Goal: Information Seeking & Learning: Learn about a topic

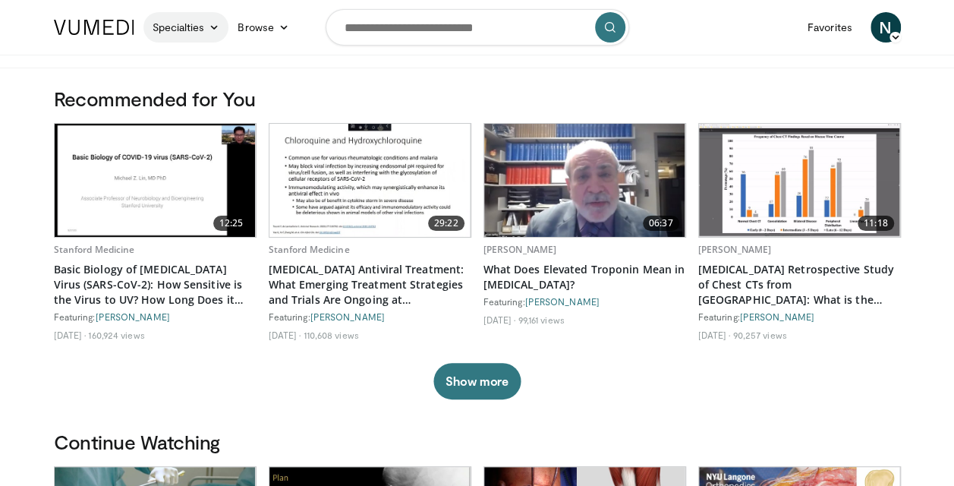
click at [206, 24] on link "Specialties" at bounding box center [186, 27] width 86 height 30
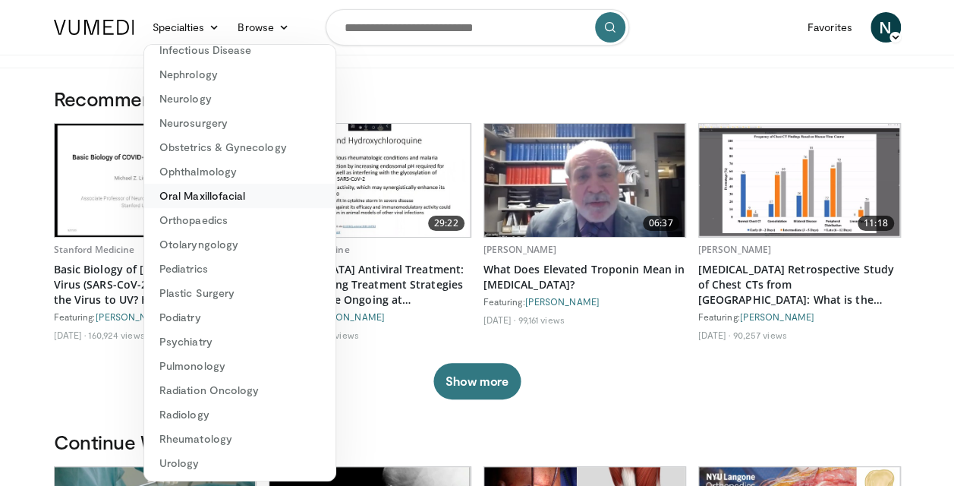
scroll to position [76, 0]
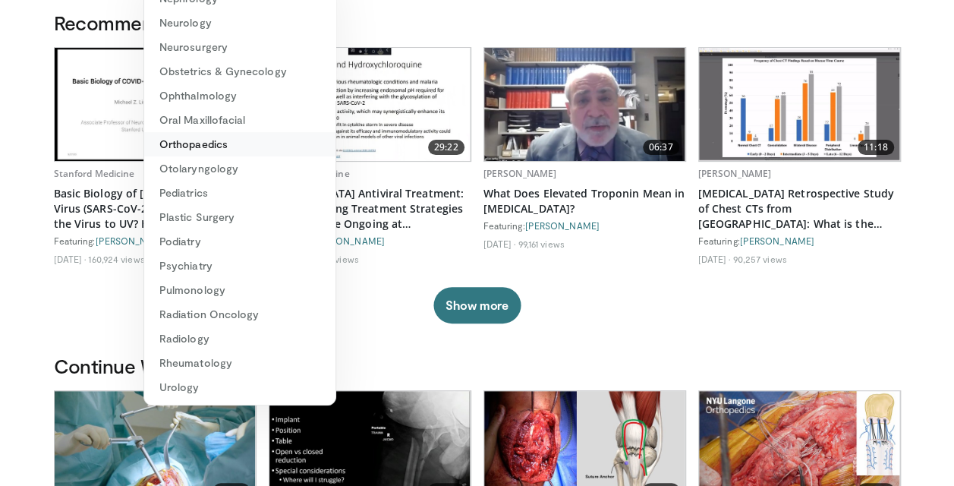
click at [190, 149] on link "Orthopaedics" at bounding box center [239, 144] width 191 height 24
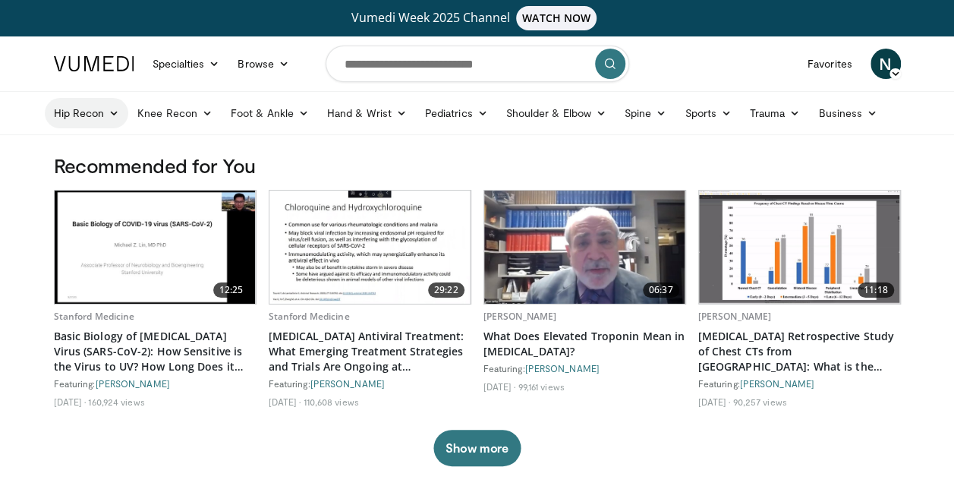
click at [103, 113] on link "Hip Recon" at bounding box center [87, 113] width 84 height 30
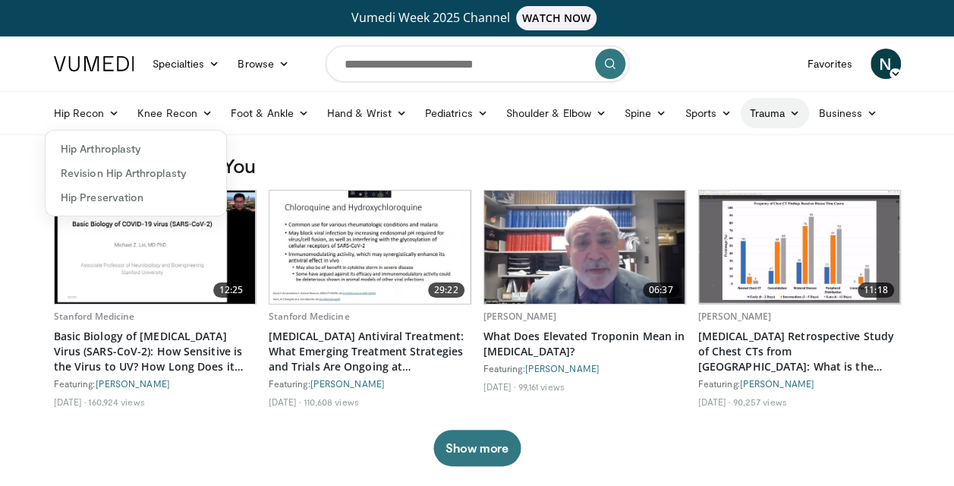
click at [783, 111] on link "Trauma" at bounding box center [775, 113] width 69 height 30
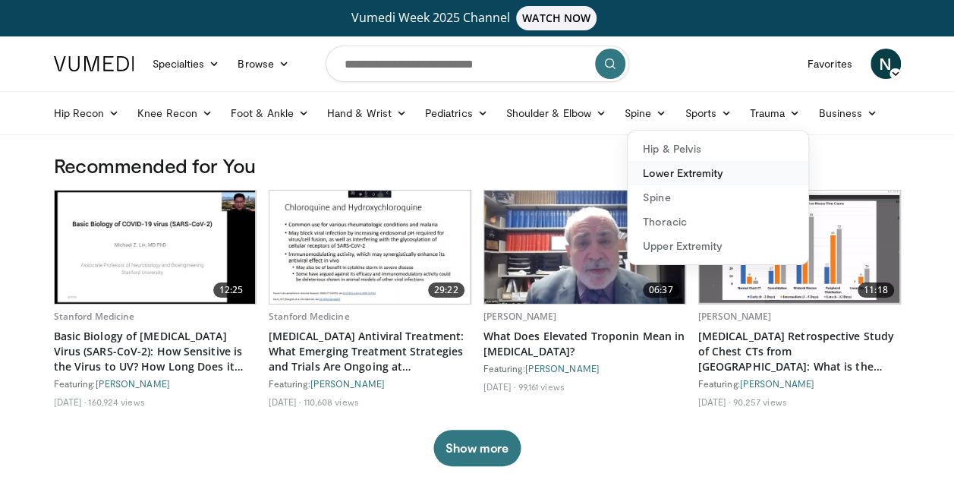
click at [675, 169] on link "Lower Extremity" at bounding box center [717, 173] width 181 height 24
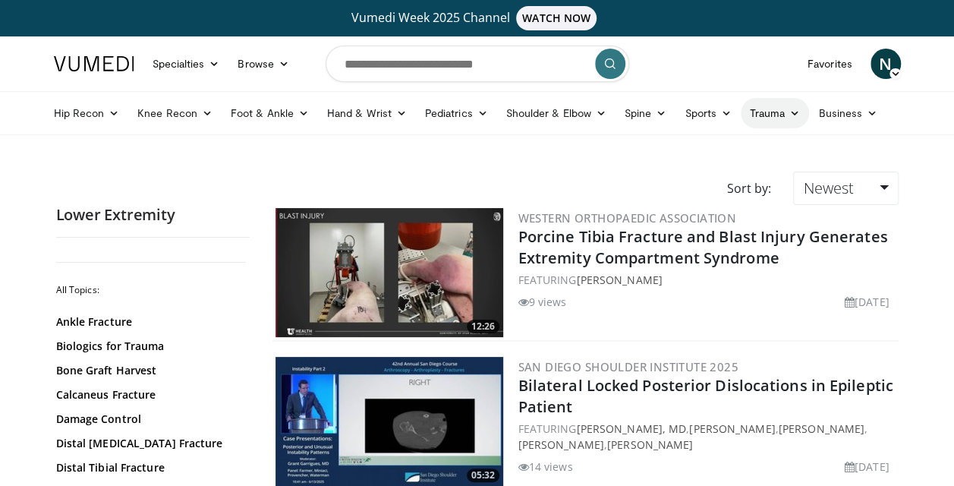
click at [760, 107] on link "Trauma" at bounding box center [775, 113] width 69 height 30
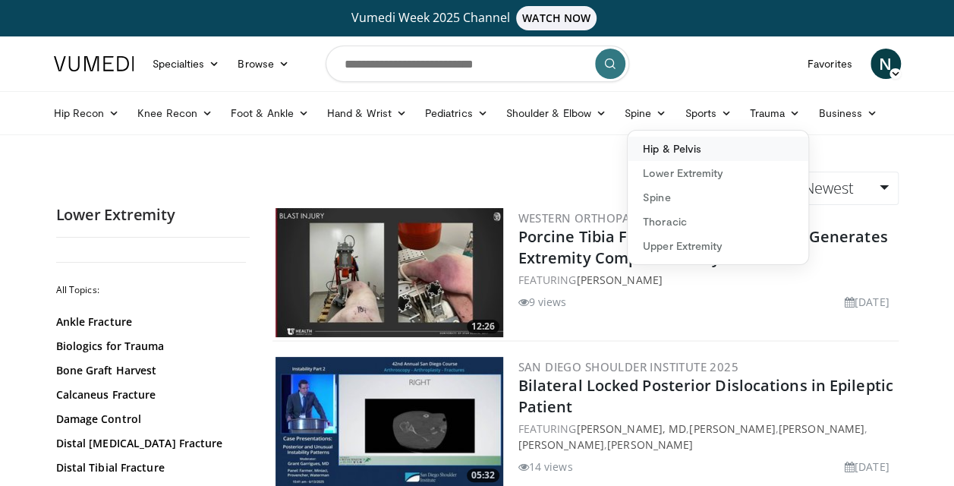
click at [700, 150] on link "Hip & Pelvis" at bounding box center [717, 149] width 181 height 24
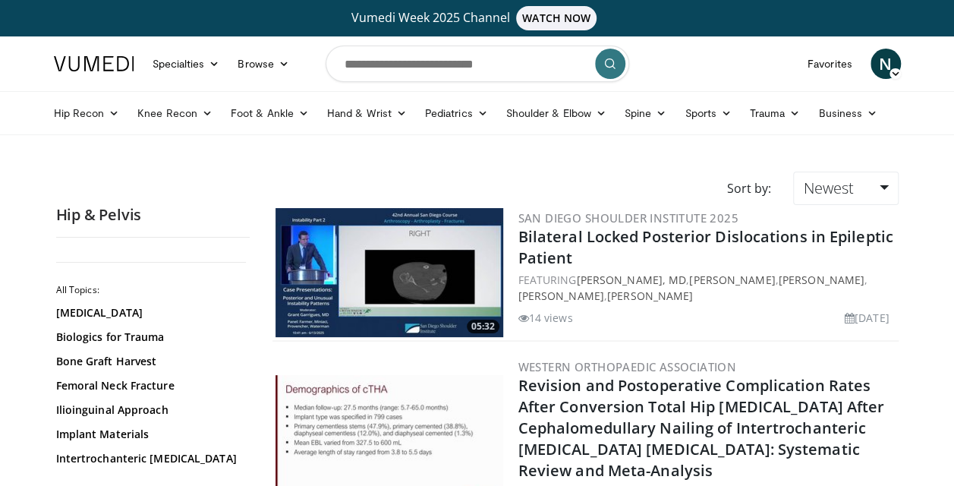
scroll to position [76, 0]
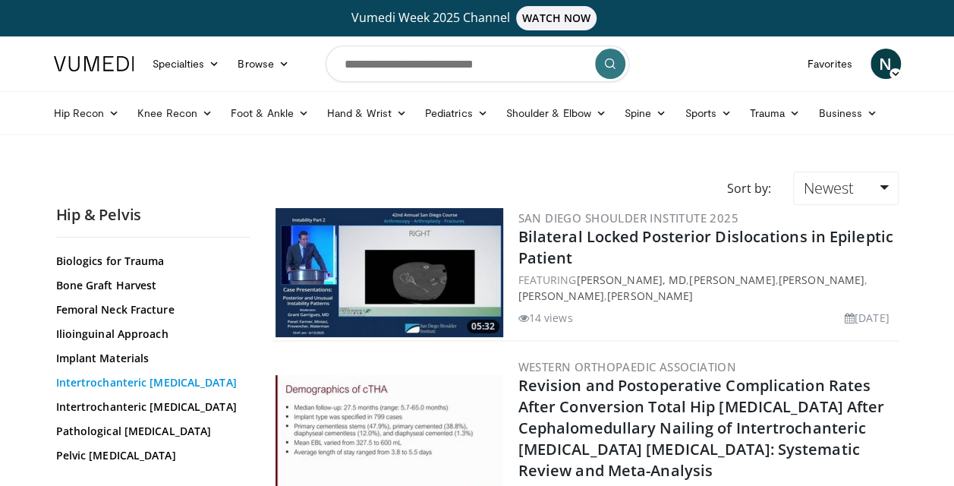
click at [120, 384] on link "Intertrochanteric [MEDICAL_DATA]" at bounding box center [149, 382] width 186 height 15
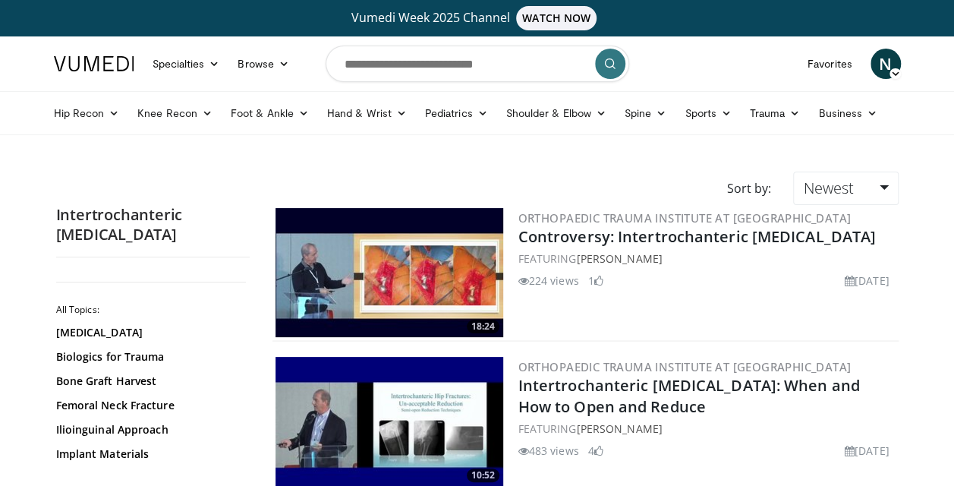
click at [86, 64] on img at bounding box center [94, 63] width 80 height 15
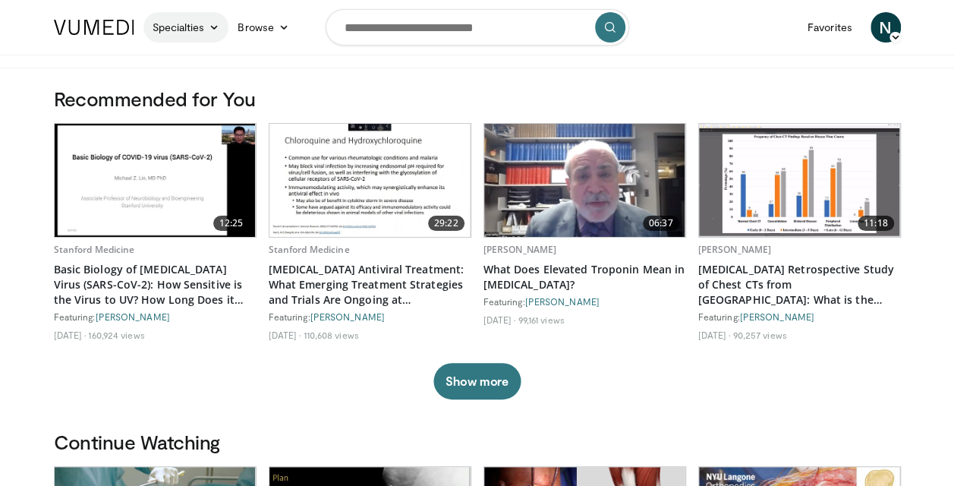
click at [194, 24] on link "Specialties" at bounding box center [186, 27] width 86 height 30
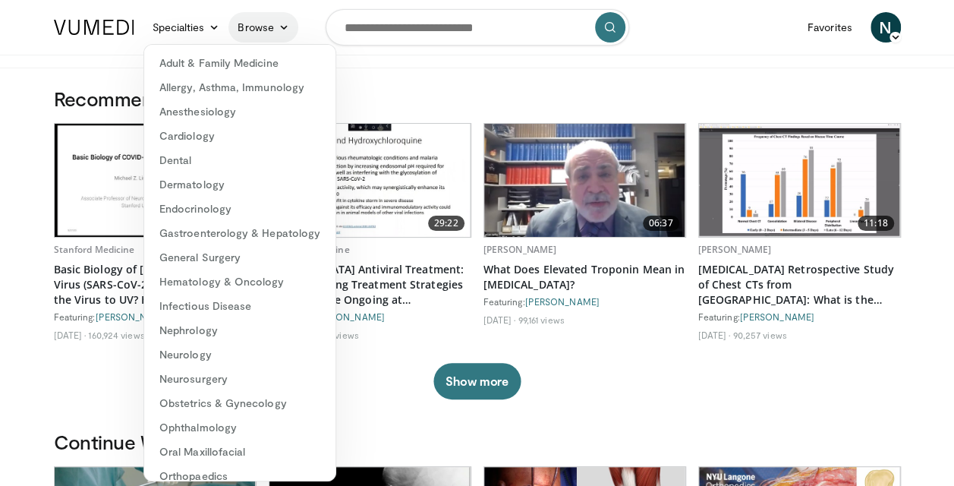
click at [275, 23] on link "Browse" at bounding box center [263, 27] width 70 height 30
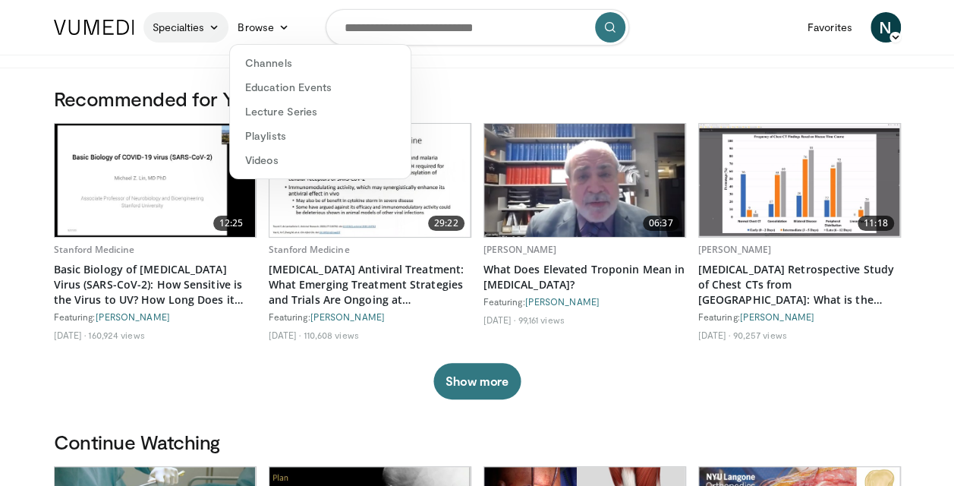
click at [206, 27] on link "Specialties" at bounding box center [186, 27] width 86 height 30
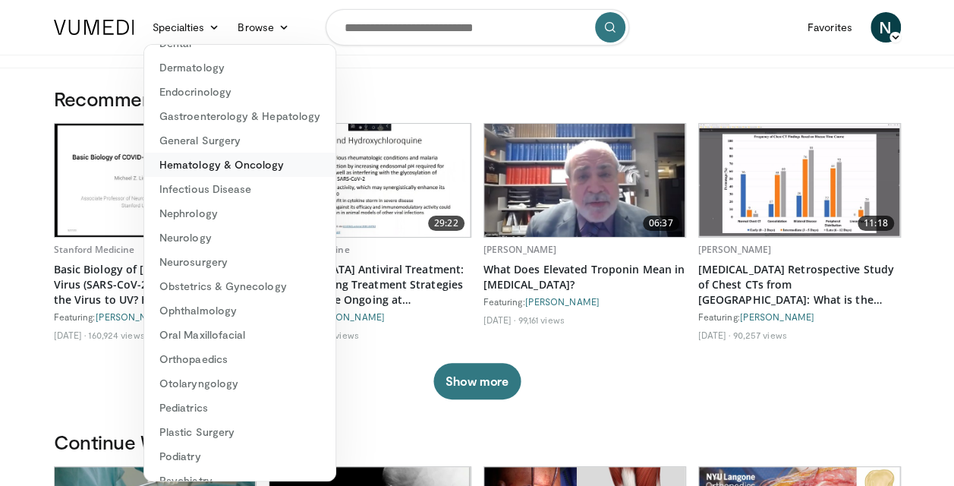
scroll to position [228, 0]
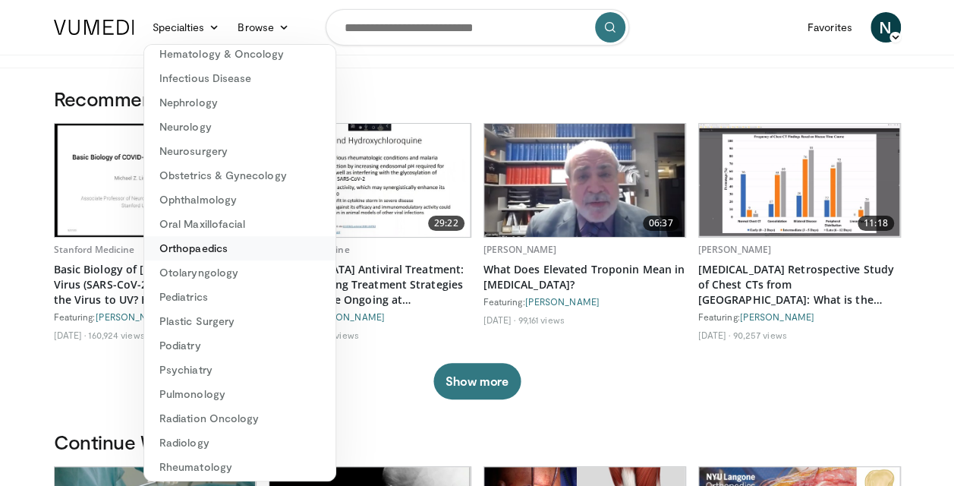
click at [208, 252] on link "Orthopaedics" at bounding box center [239, 248] width 191 height 24
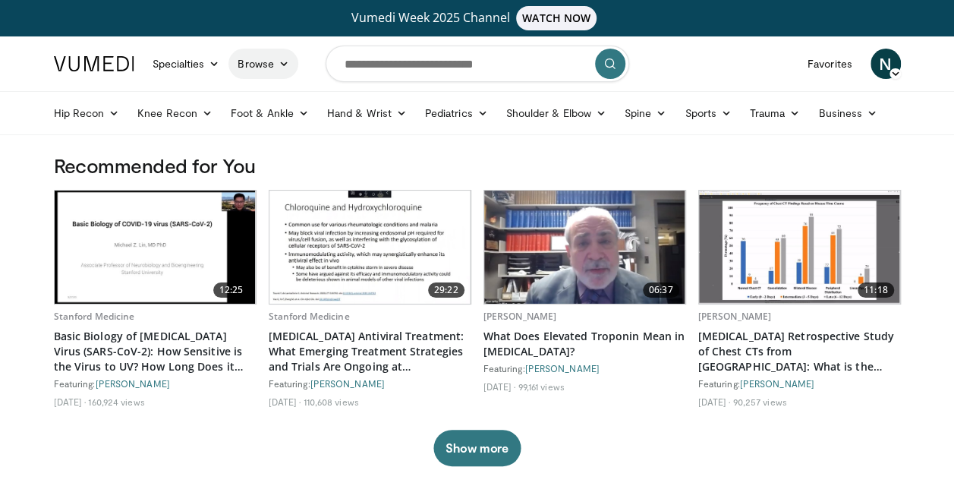
click at [249, 62] on link "Browse" at bounding box center [263, 64] width 70 height 30
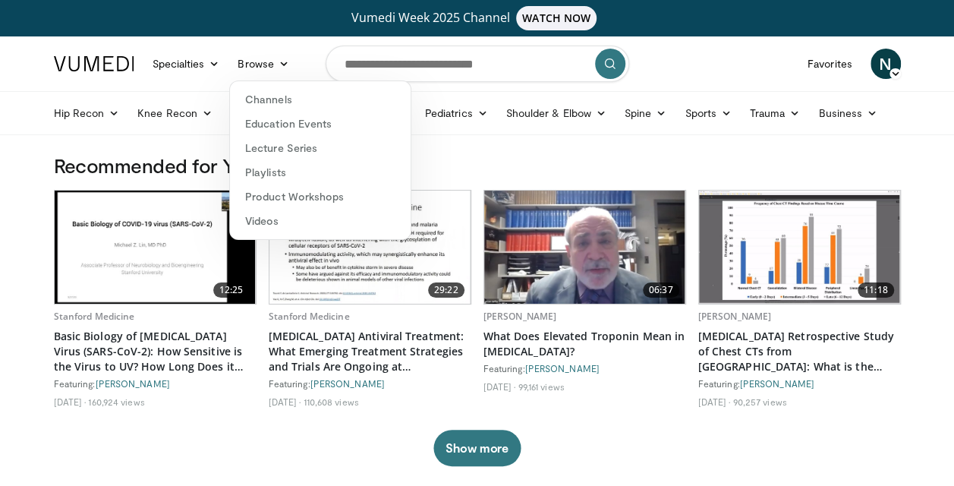
click at [0, 103] on html "Vumedi Week 2025 Channel WATCH NOW Specialties Adult & Family Medicine Allergy,…" at bounding box center [477, 243] width 954 height 486
